Goal: Information Seeking & Learning: Learn about a topic

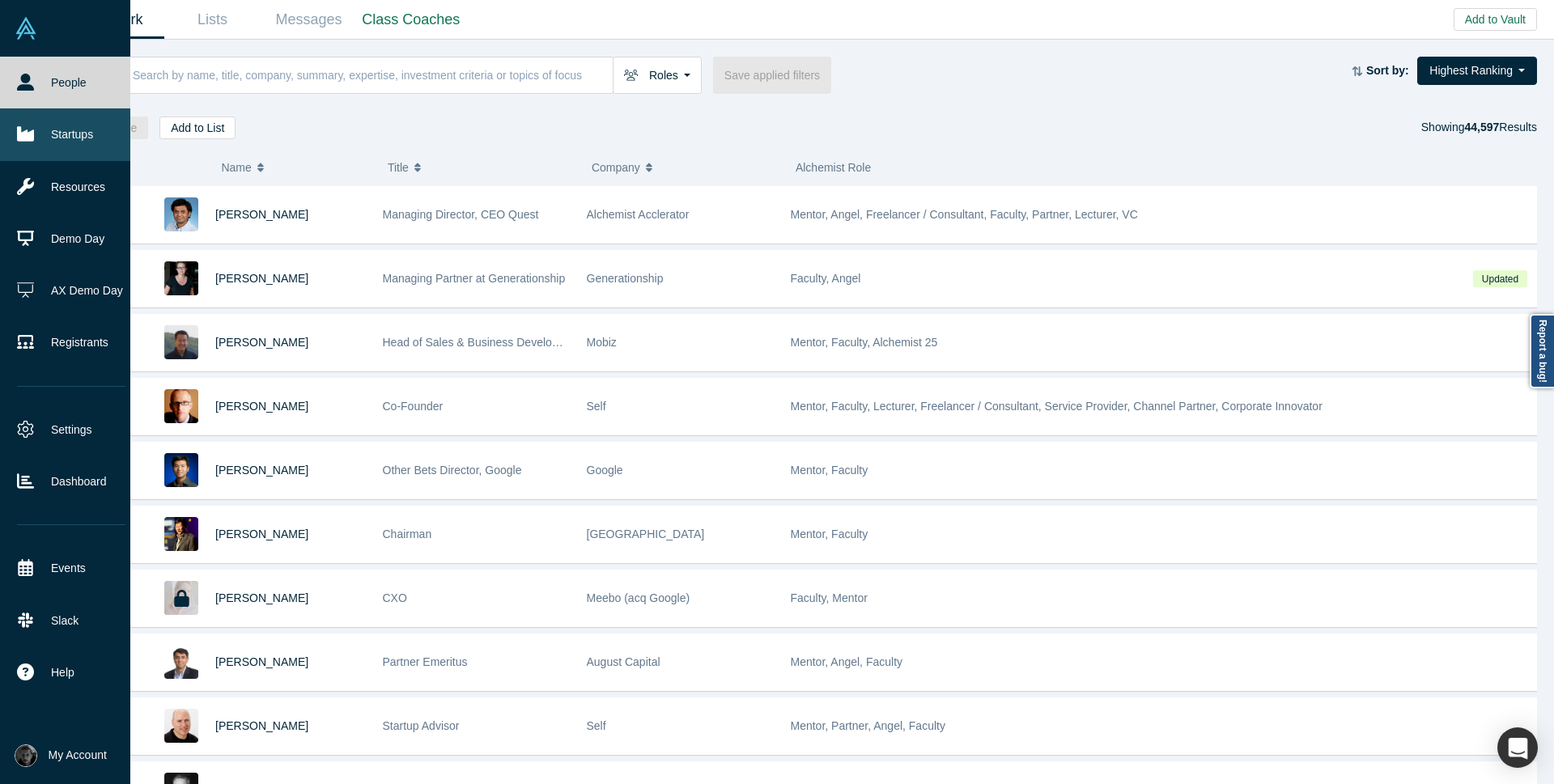
click at [48, 128] on link "Startups" at bounding box center [71, 134] width 143 height 52
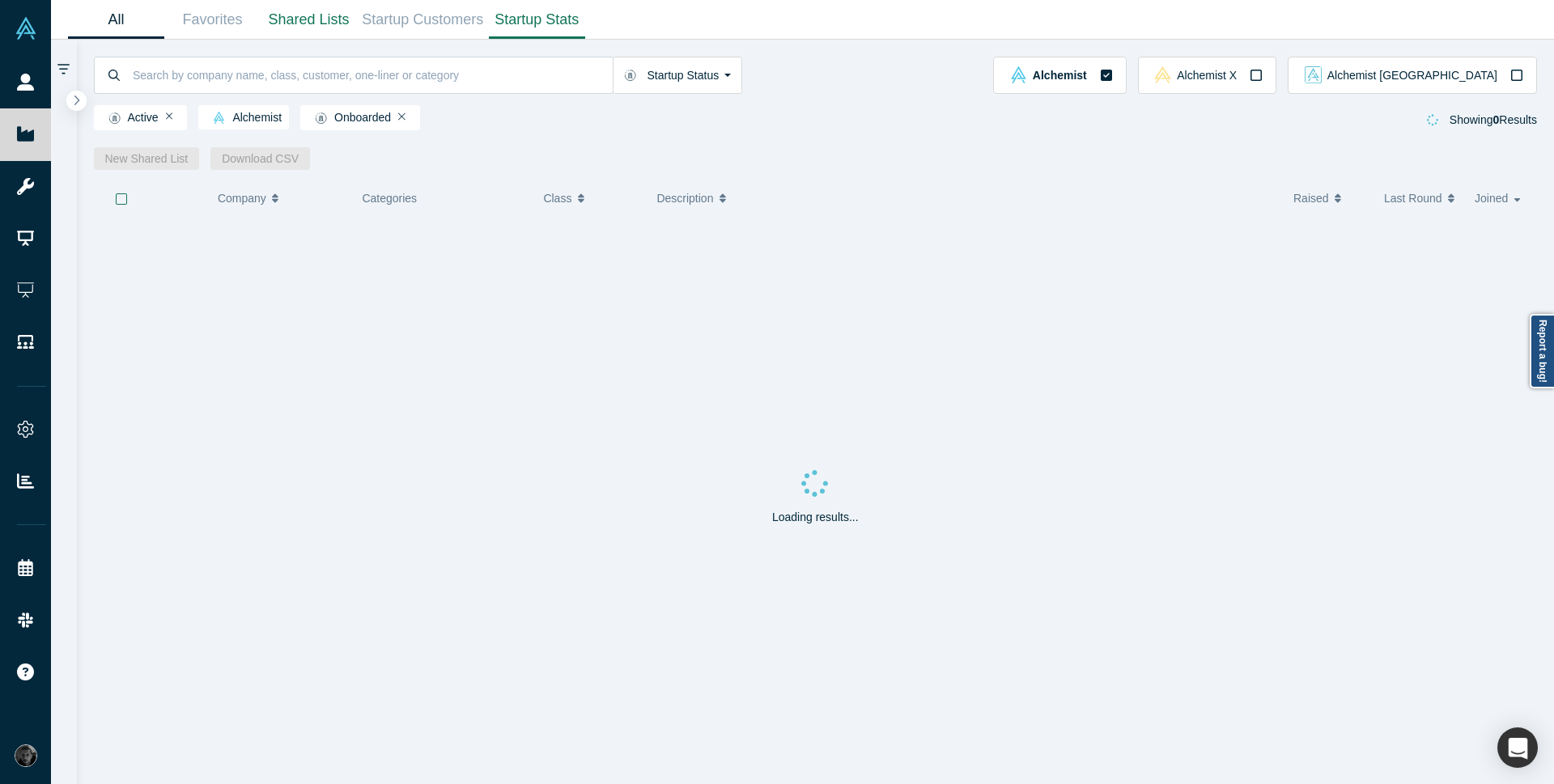
click at [532, 25] on link "Startup Stats" at bounding box center [537, 19] width 96 height 38
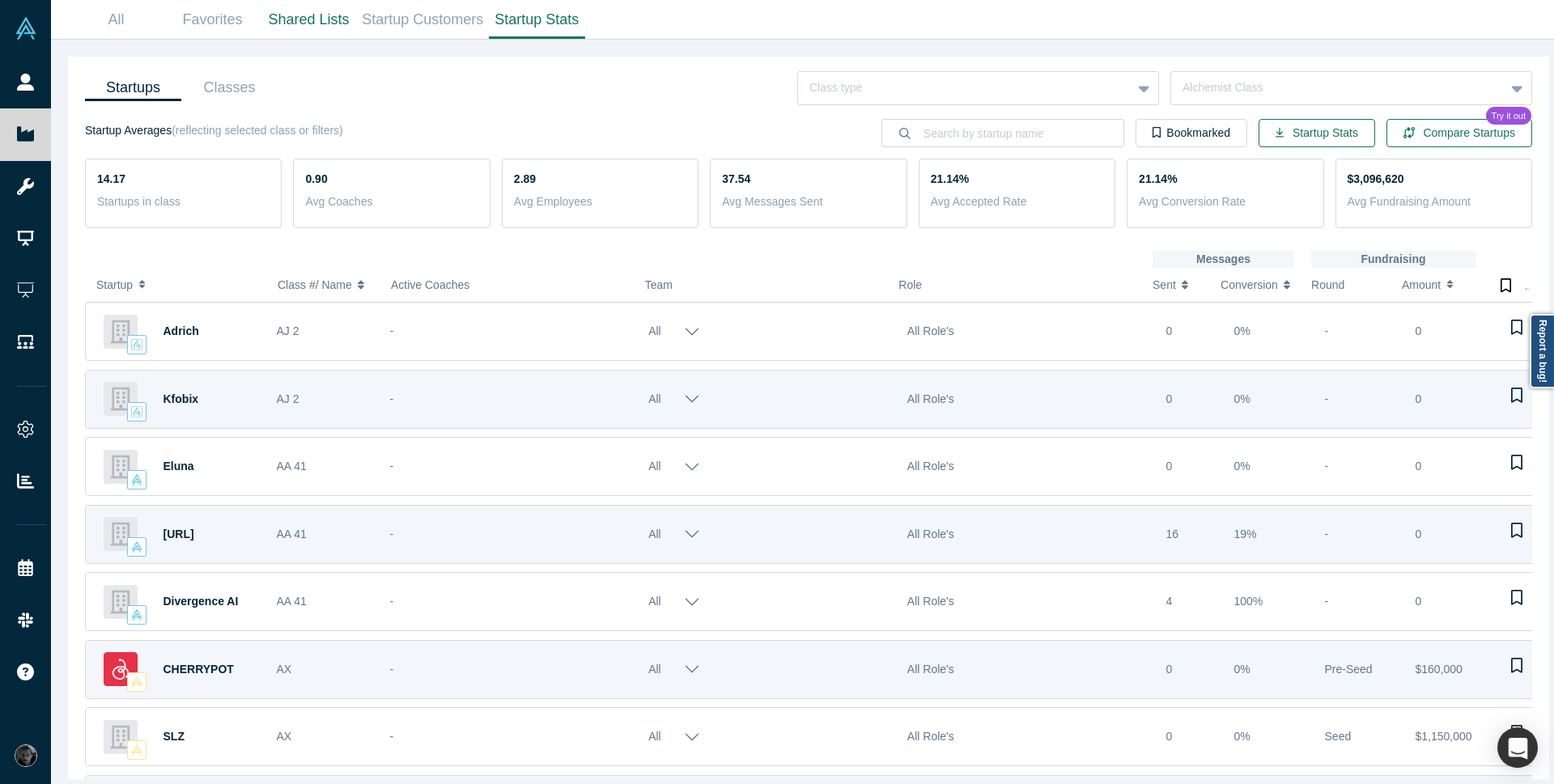
click at [690, 337] on button "All" at bounding box center [674, 331] width 52 height 44
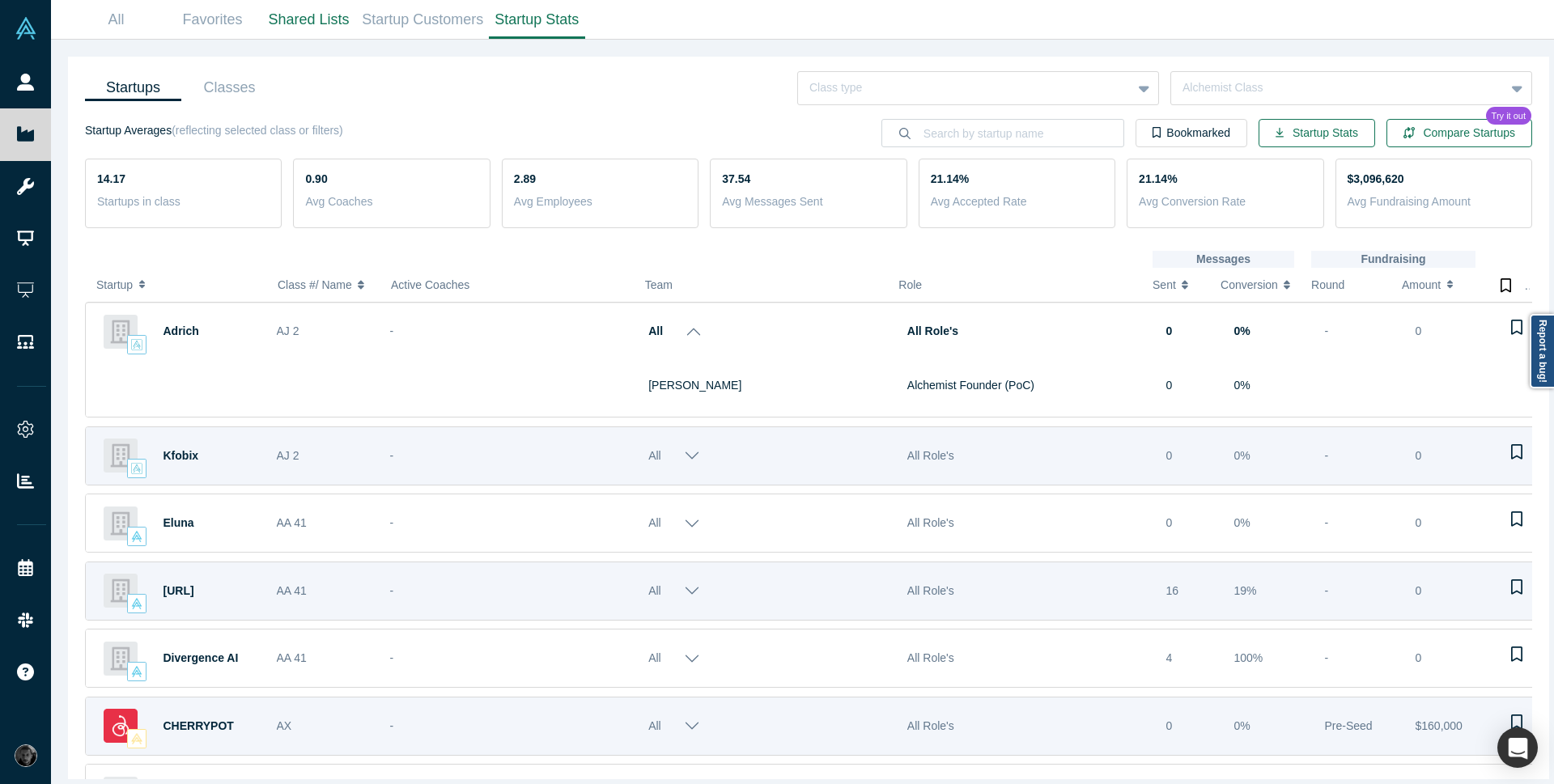
click at [690, 337] on button "All" at bounding box center [675, 331] width 54 height 44
